Goal: Task Accomplishment & Management: Use online tool/utility

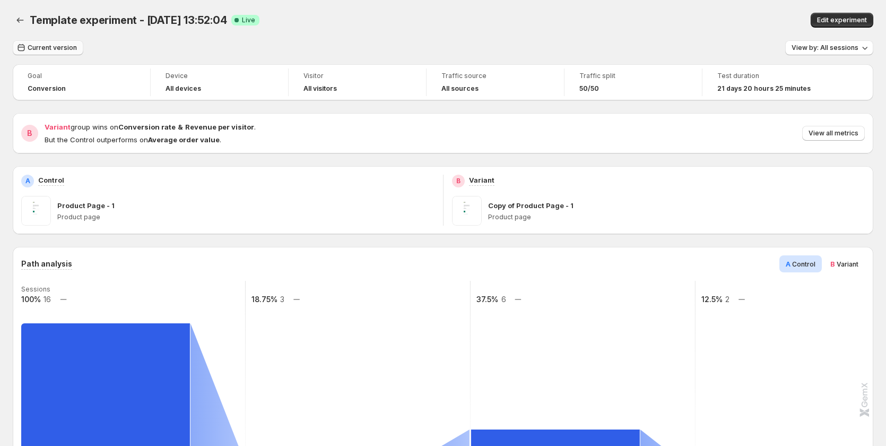
click at [54, 44] on button "Current version" at bounding box center [48, 47] width 71 height 15
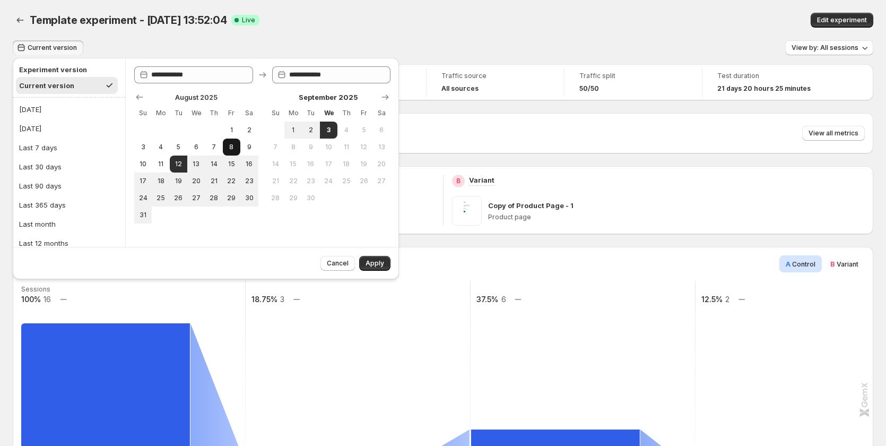
click at [233, 143] on span "8" at bounding box center [231, 147] width 9 height 8
type input "**********"
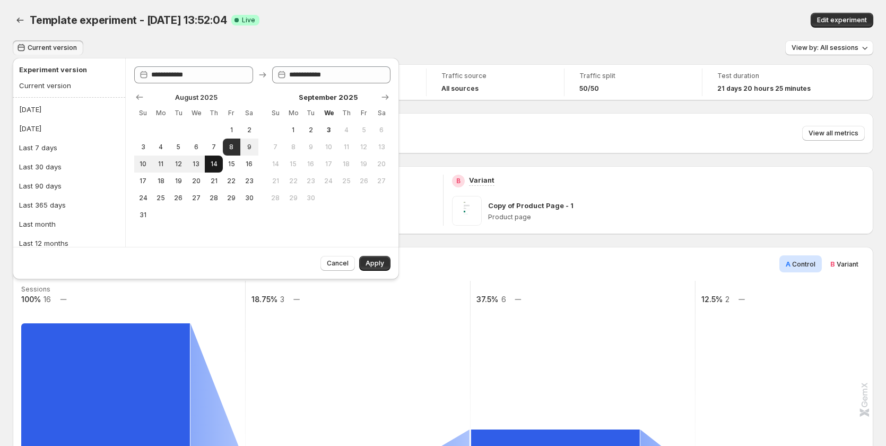
click at [218, 167] on span "14" at bounding box center [213, 164] width 9 height 8
type input "**********"
click at [378, 263] on span "Apply" at bounding box center [375, 263] width 19 height 8
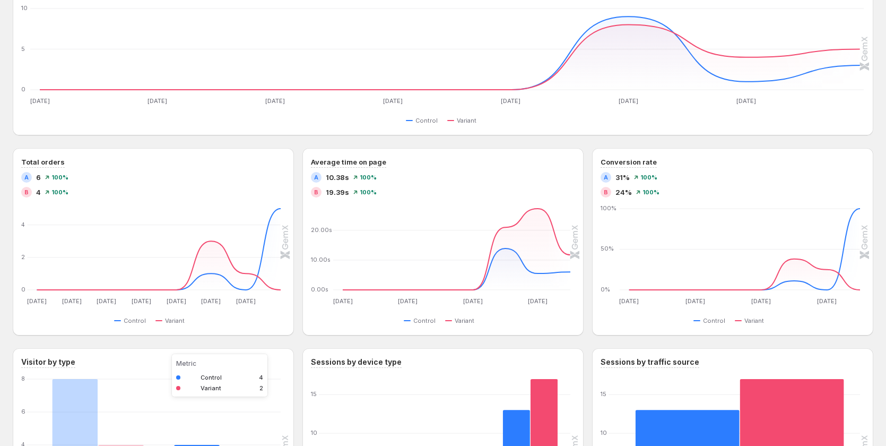
scroll to position [521, 0]
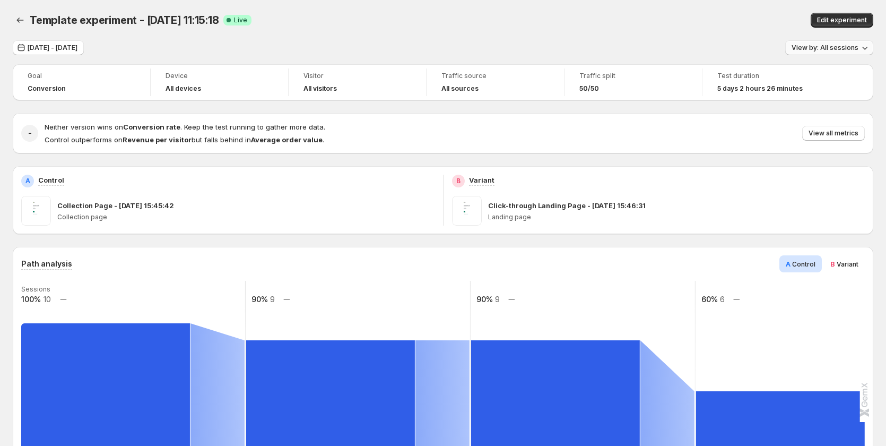
click at [853, 41] on button "View by: All sessions" at bounding box center [829, 47] width 88 height 15
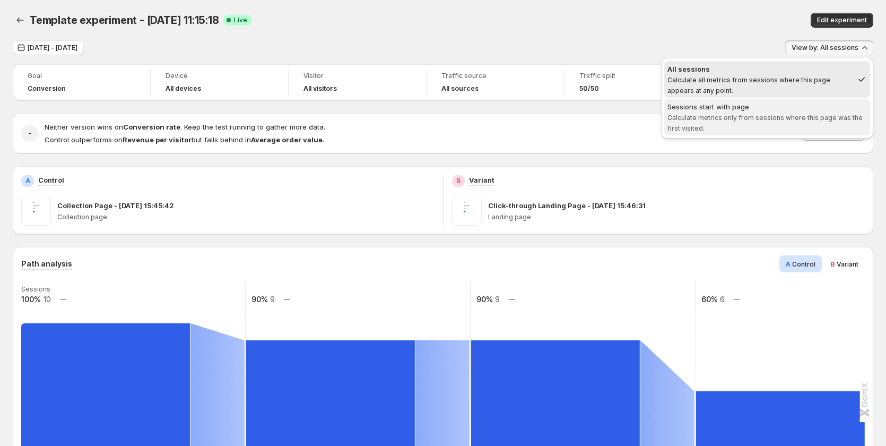
click at [786, 120] on span "Calculate metrics only from sessions where this page was the first visited." at bounding box center [765, 123] width 195 height 19
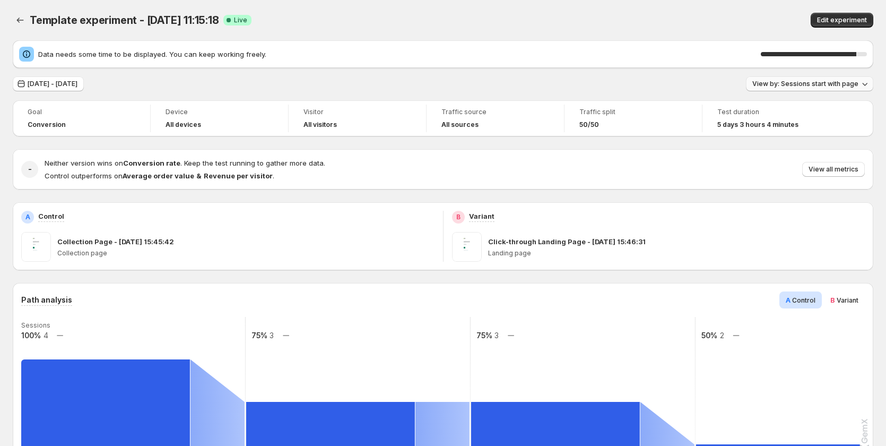
click at [811, 85] on span "View by: Sessions start with page" at bounding box center [805, 84] width 106 height 8
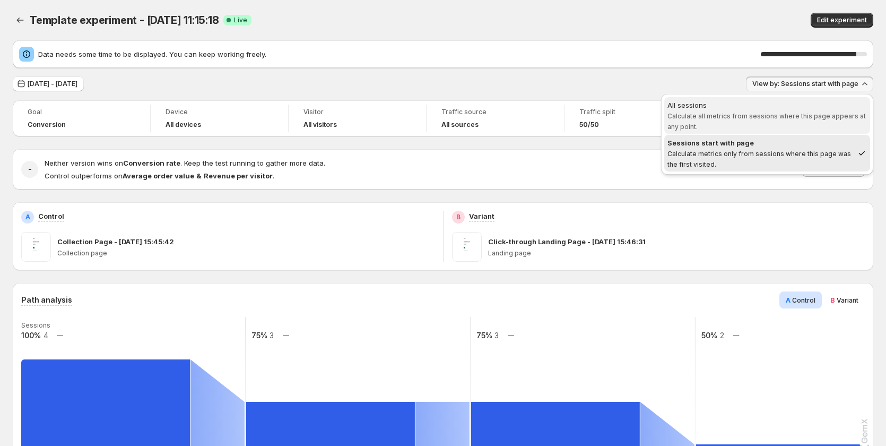
click at [781, 114] on span "Calculate all metrics from sessions where this page appears at any point." at bounding box center [767, 121] width 198 height 19
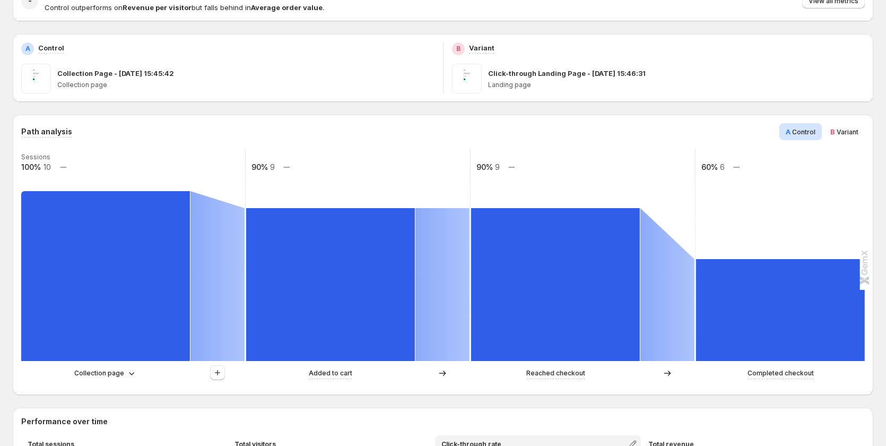
scroll to position [212, 0]
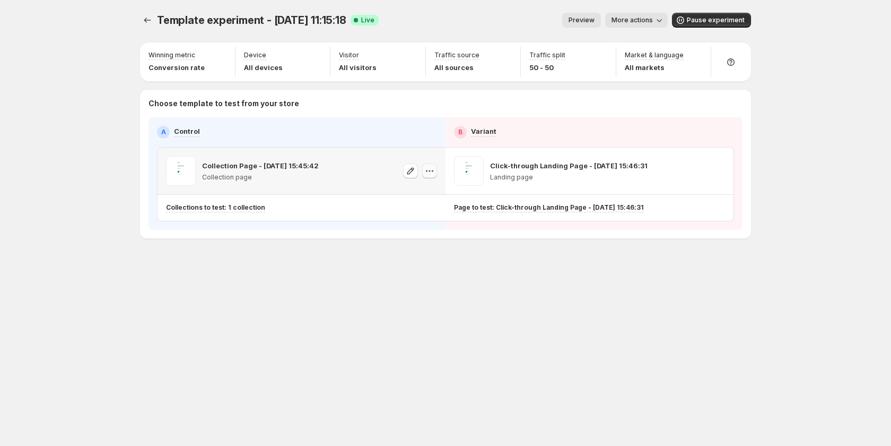
click at [431, 176] on button "button" at bounding box center [429, 170] width 15 height 15
click at [423, 228] on span "582020612550034135" at bounding box center [415, 230] width 73 height 8
click at [431, 166] on icon "button" at bounding box center [429, 171] width 11 height 11
click at [424, 222] on div "Copy ID" at bounding box center [439, 219] width 120 height 11
click at [720, 173] on icon "button" at bounding box center [718, 171] width 11 height 11
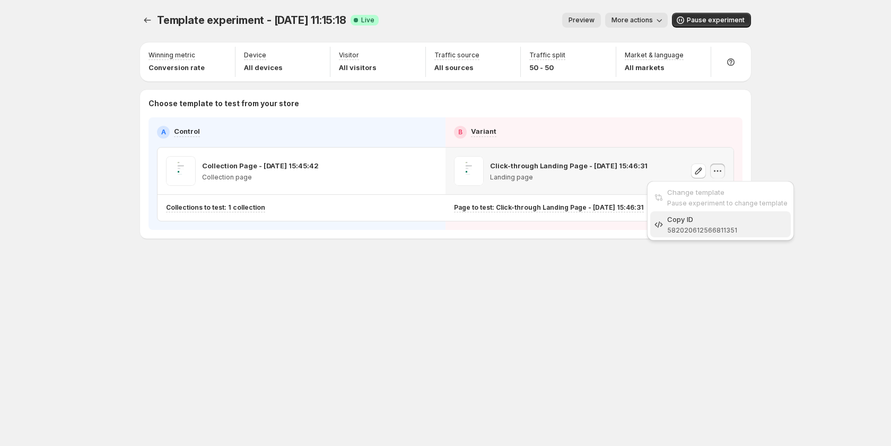
click at [717, 218] on div "Copy ID" at bounding box center [728, 219] width 120 height 11
click at [708, 171] on div at bounding box center [708, 171] width 34 height 30
click at [716, 171] on icon "button" at bounding box center [718, 171] width 11 height 11
click at [699, 222] on div "Copy ID" at bounding box center [728, 219] width 120 height 11
click at [686, 236] on div "Choose template to test from your store A Control B Variant Collection Page - A…" at bounding box center [445, 164] width 611 height 149
